Goal: Information Seeking & Learning: Learn about a topic

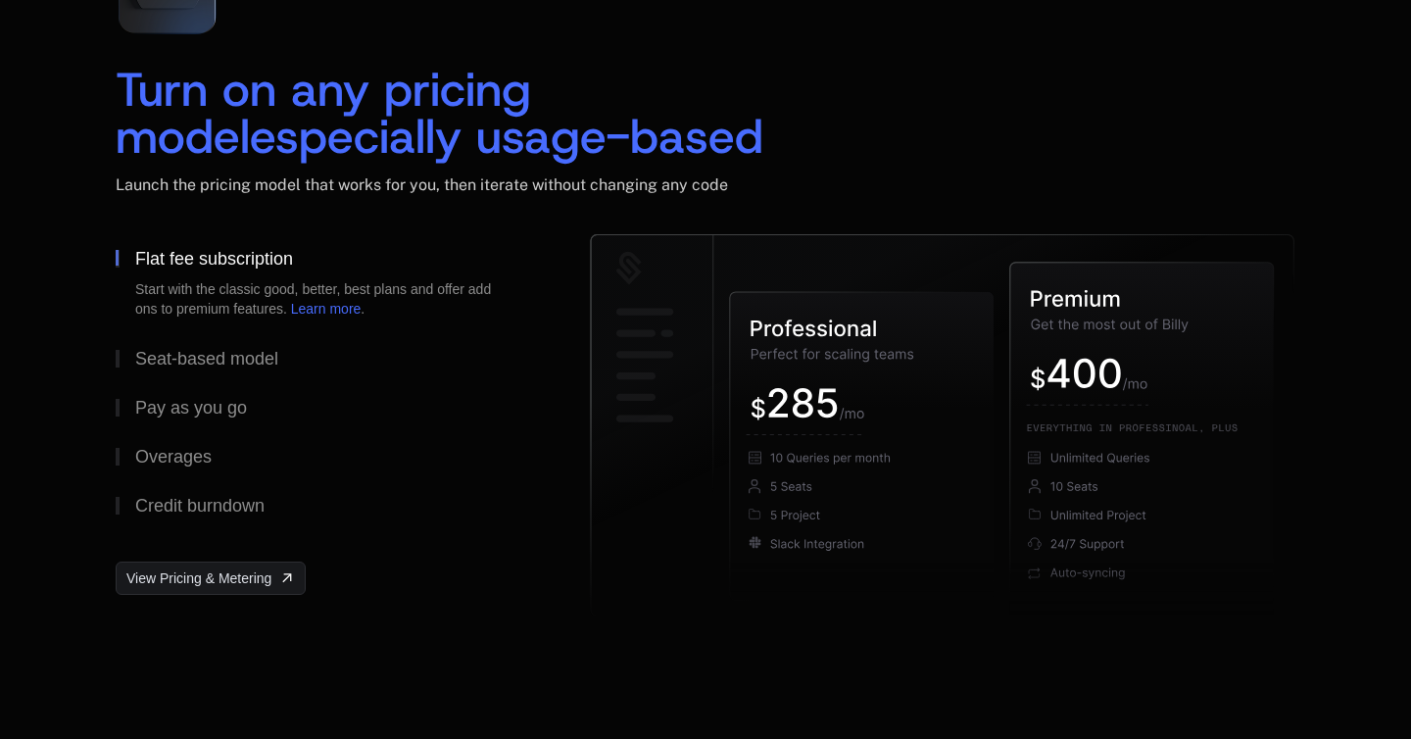
scroll to position [3023, 0]
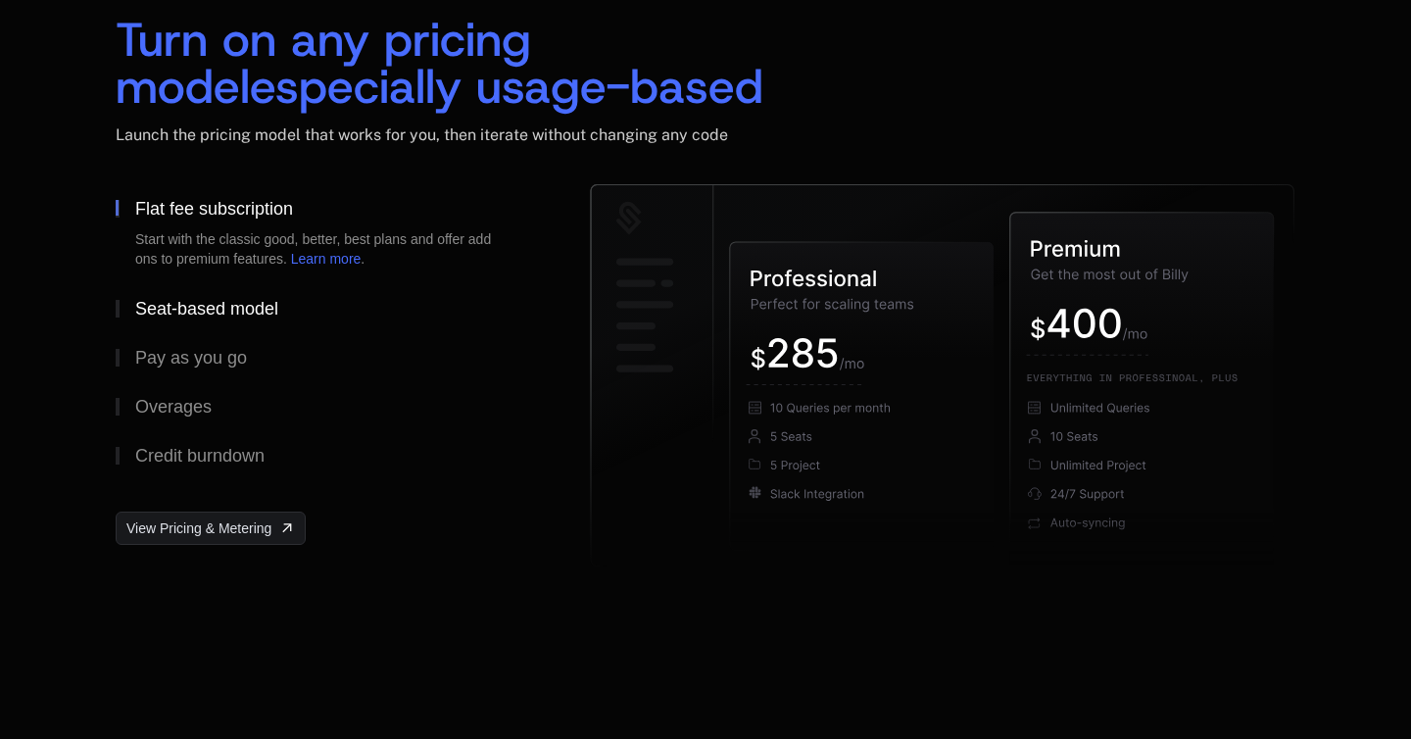
click at [244, 310] on div "Seat-based model" at bounding box center [206, 309] width 143 height 18
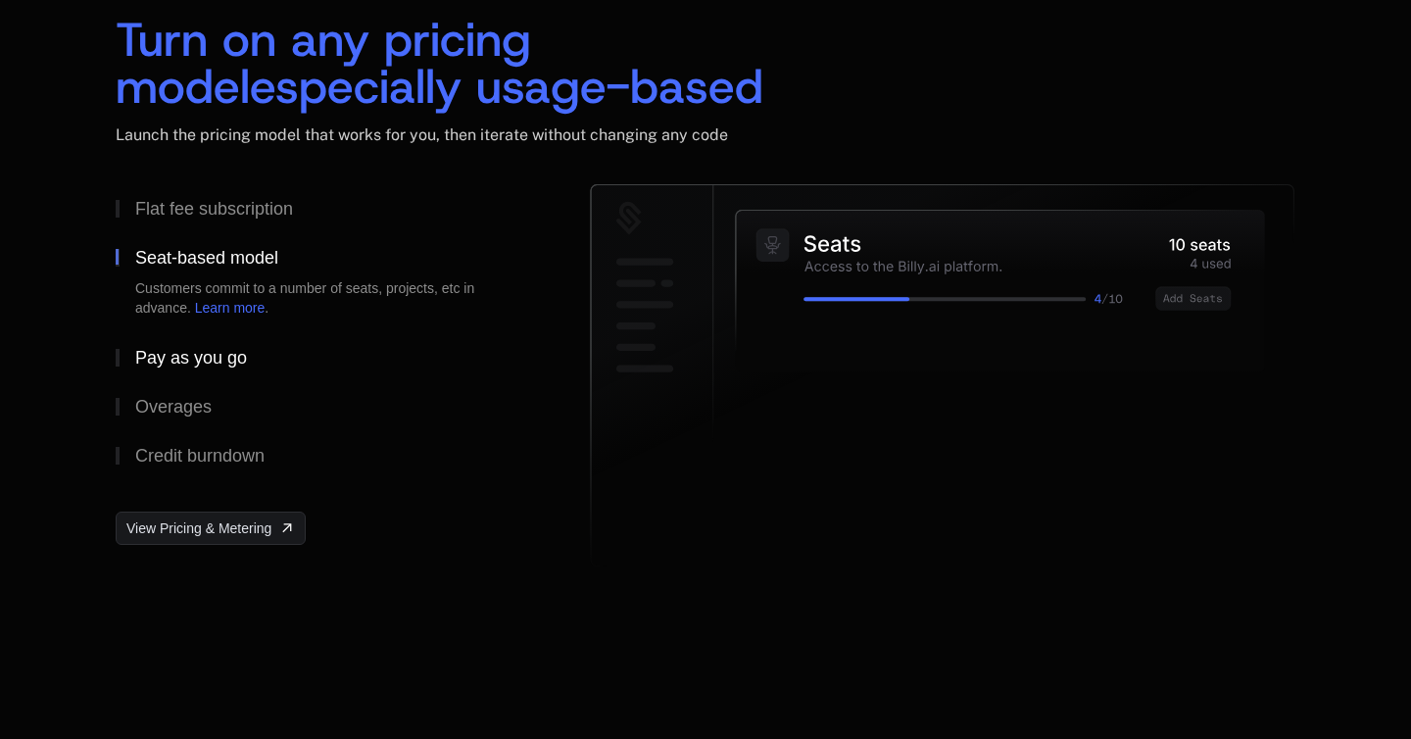
click at [210, 364] on div "Pay as you go" at bounding box center [191, 358] width 112 height 18
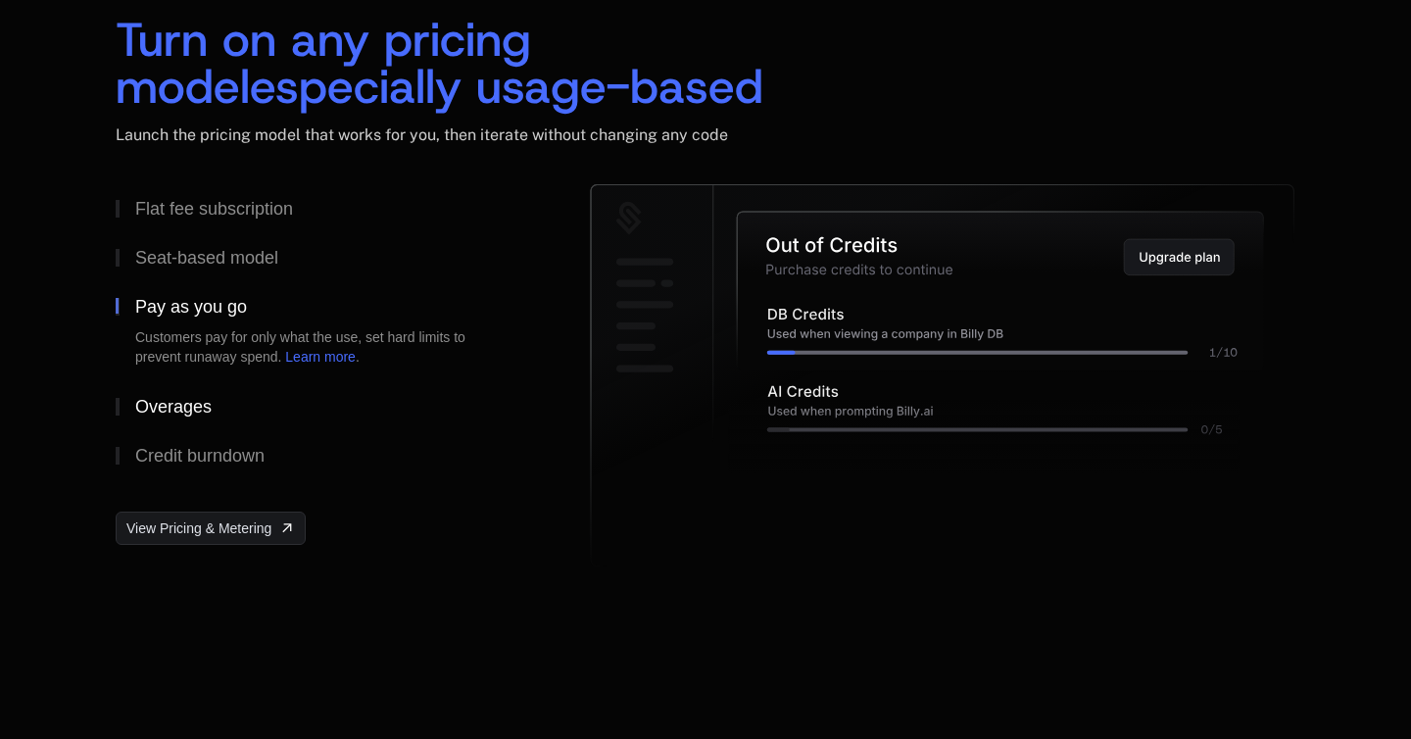
click at [184, 403] on div "Overages" at bounding box center [173, 407] width 76 height 18
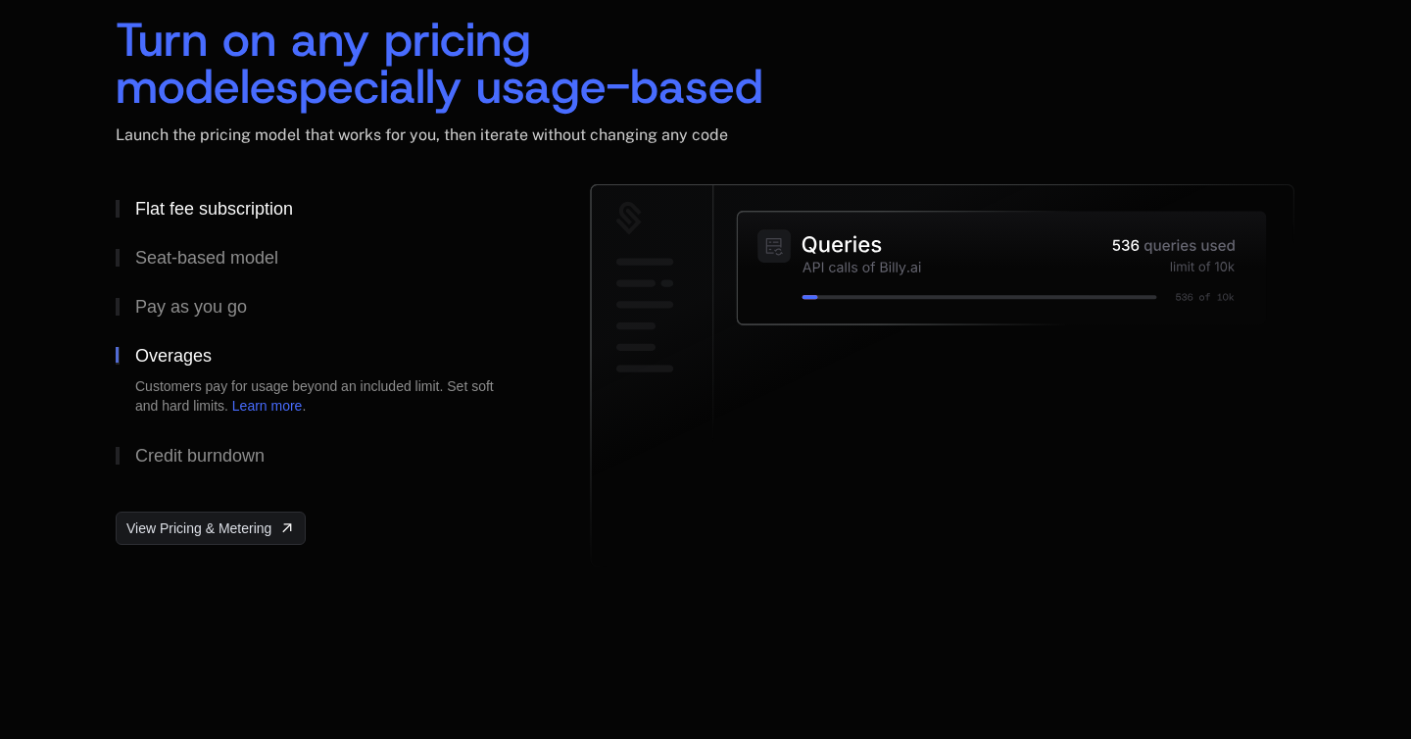
click at [230, 214] on div "Flat fee subscription" at bounding box center [214, 209] width 158 height 18
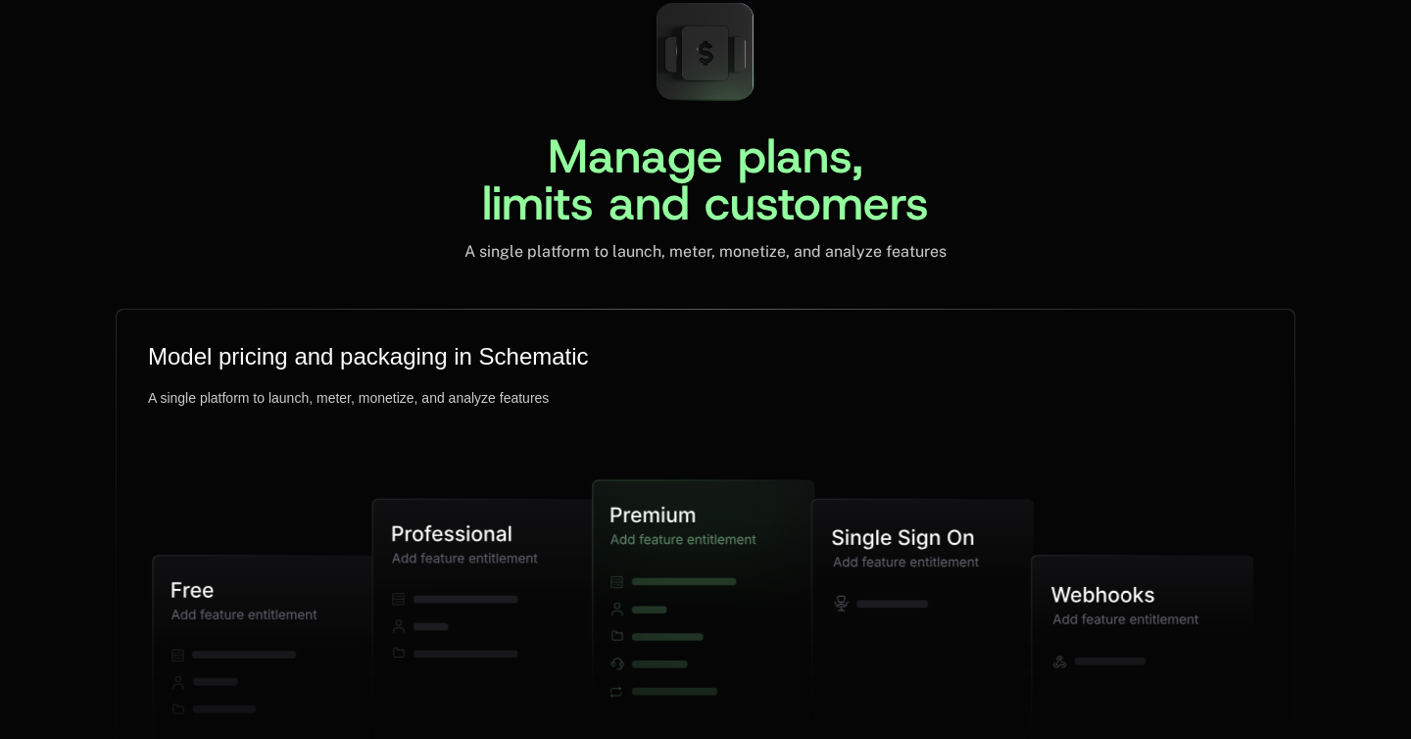
scroll to position [4675, 0]
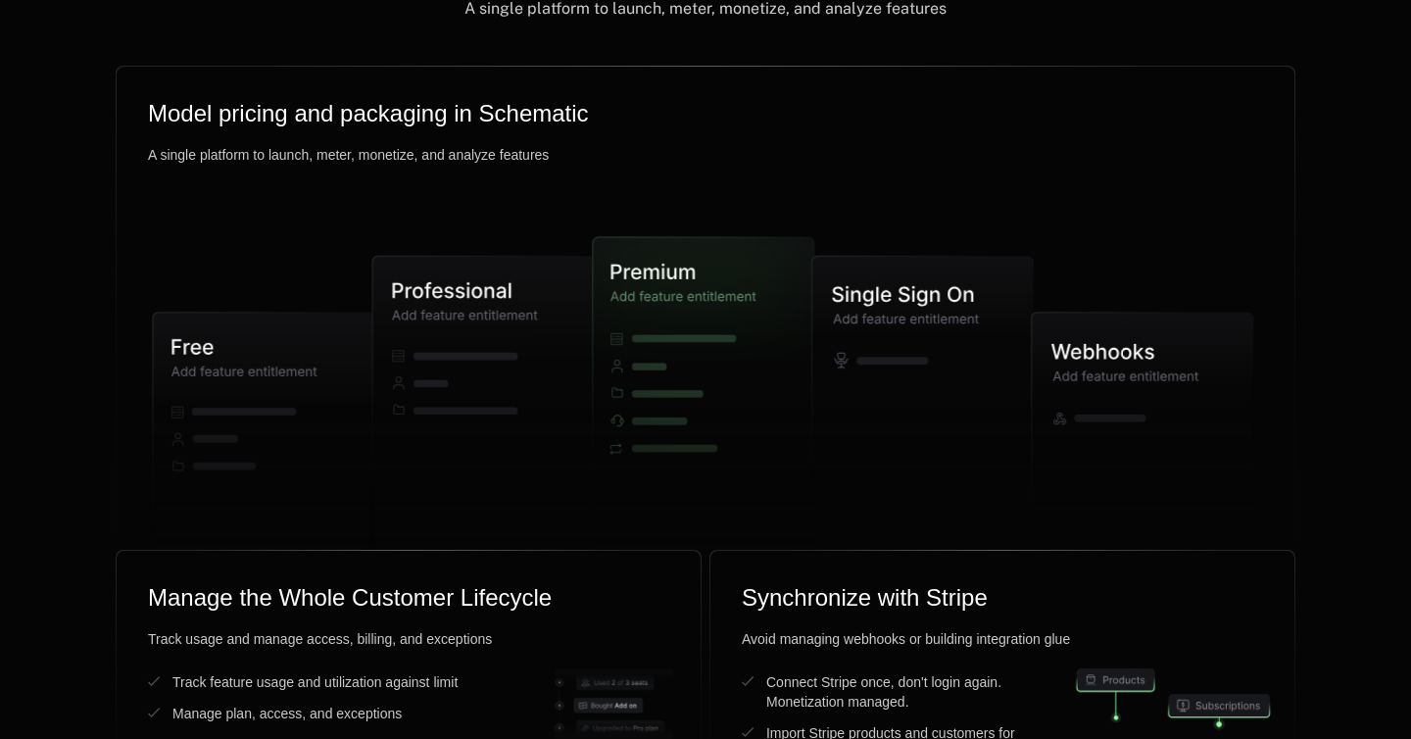
click at [867, 214] on icon at bounding box center [704, 381] width 1157 height 563
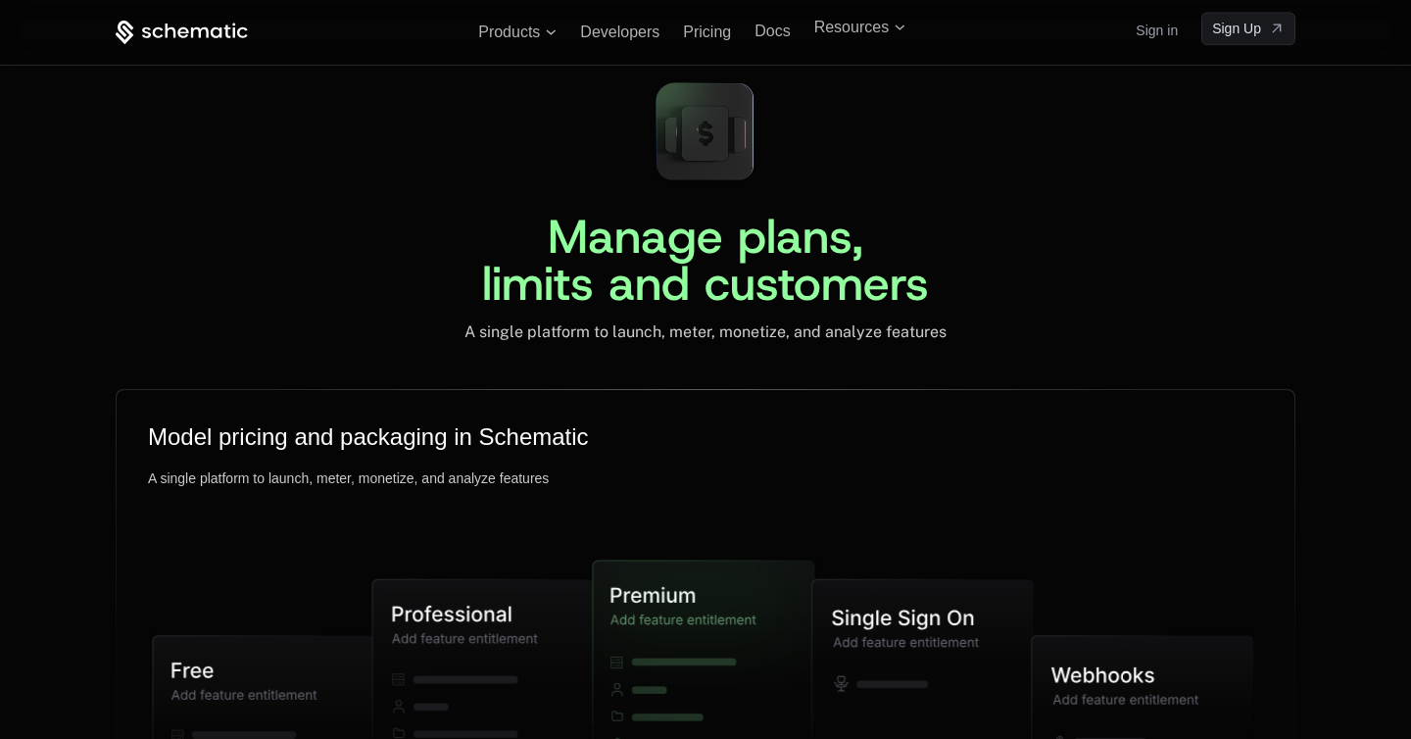
scroll to position [4587, 0]
